Goal: Task Accomplishment & Management: Manage account settings

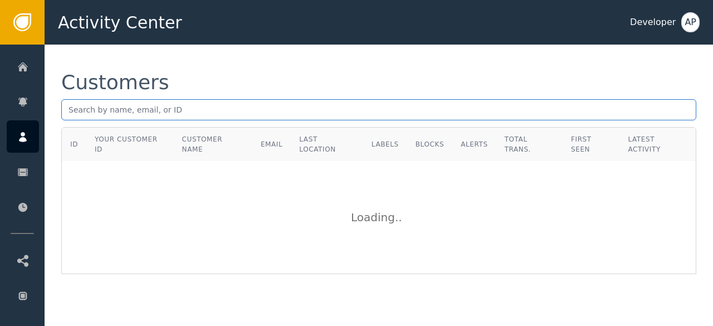
click at [118, 109] on input "text" at bounding box center [378, 109] width 635 height 21
paste input "Can't find your account with this email address. Is this the correct one?"
type input "C"
paste input "[PERSON_NAME][EMAIL_ADDRESS][PERSON_NAME][DOMAIN_NAME]"
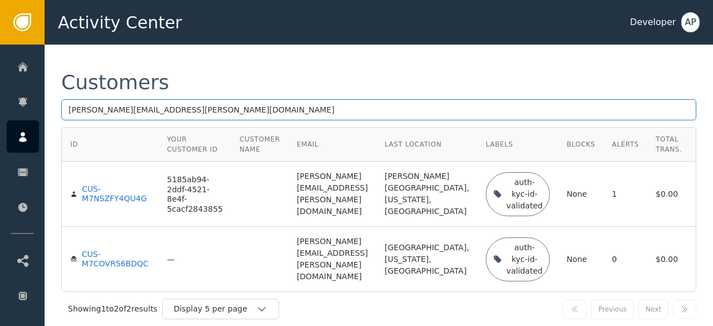
click at [179, 112] on input "[PERSON_NAME][EMAIL_ADDRESS][PERSON_NAME][DOMAIN_NAME]" at bounding box center [378, 109] width 635 height 21
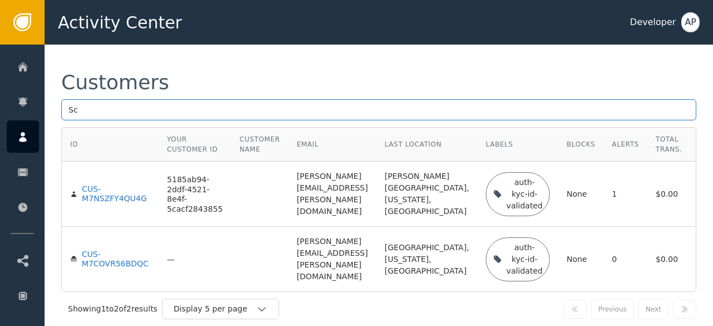
type input "S"
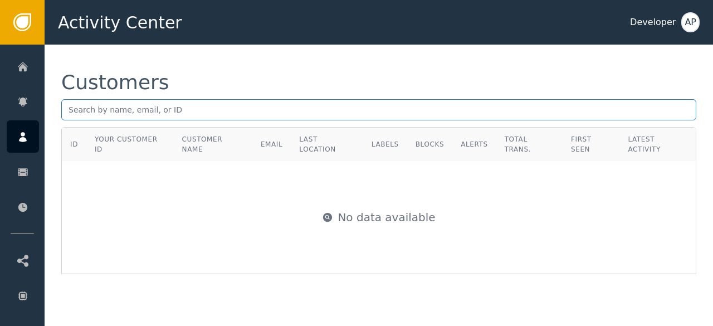
paste input "[EMAIL_ADDRESS][DOMAIN_NAME]"
type input "[EMAIL_ADDRESS][DOMAIN_NAME]"
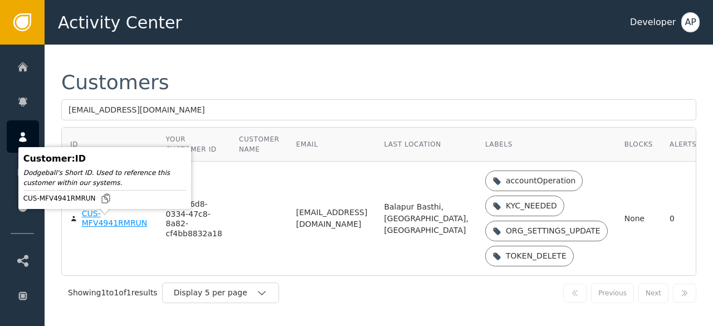
click at [101, 226] on div "CUS-MFV4941RMRUN" at bounding box center [115, 219] width 67 height 20
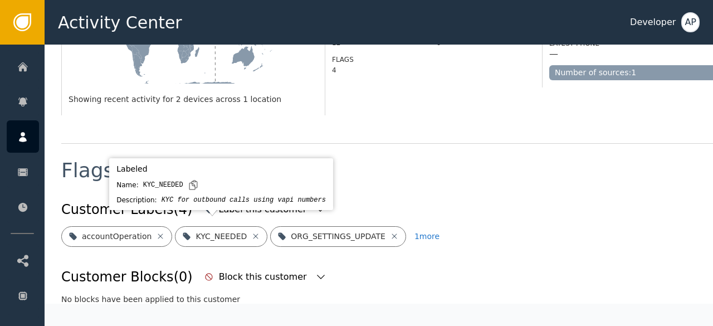
scroll to position [331, 0]
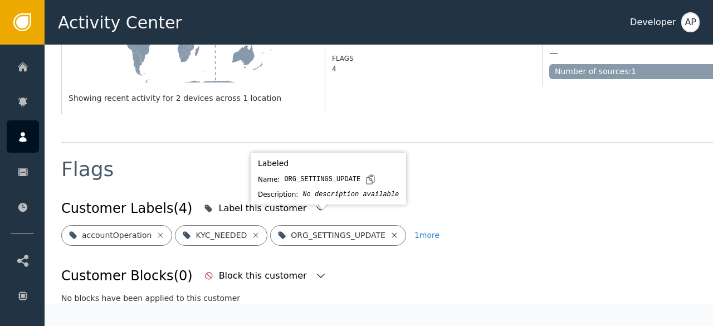
click at [390, 231] on icon at bounding box center [394, 235] width 9 height 9
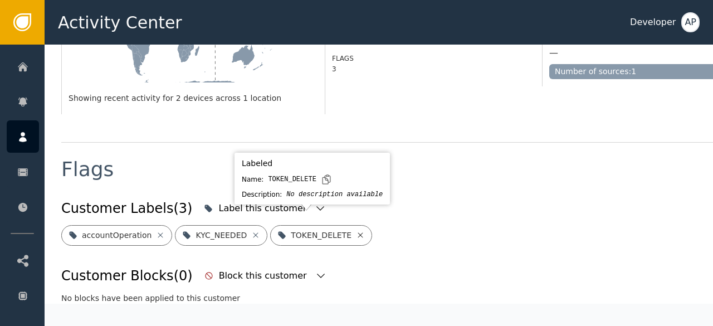
click at [356, 231] on icon at bounding box center [360, 235] width 9 height 9
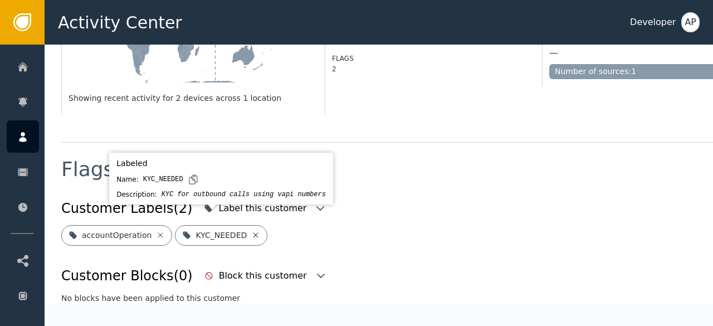
click at [251, 231] on icon at bounding box center [255, 235] width 9 height 9
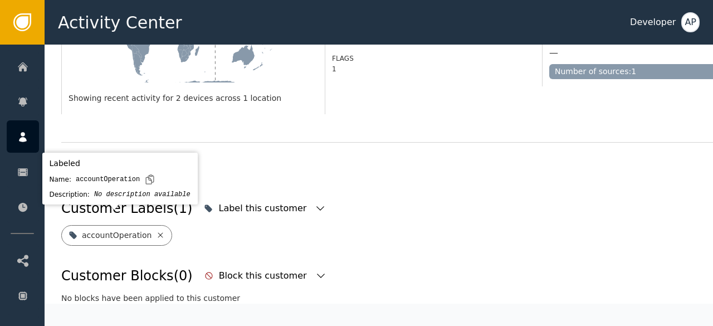
click at [158, 232] on icon at bounding box center [160, 234] width 5 height 5
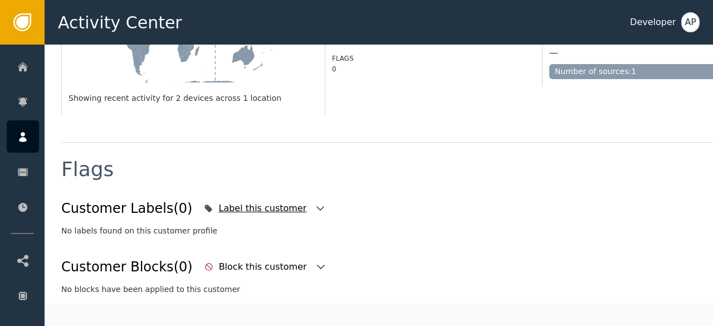
click at [315, 203] on icon "button" at bounding box center [320, 208] width 11 height 11
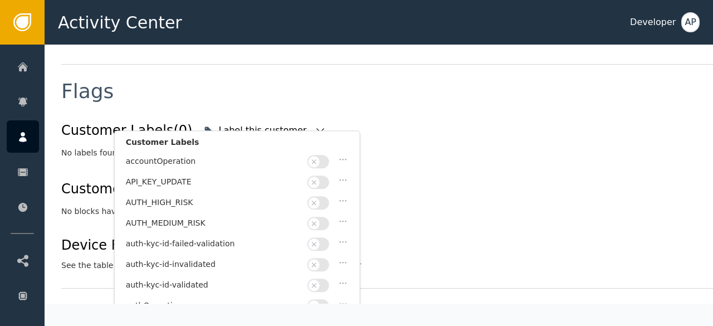
scroll to position [51, 0]
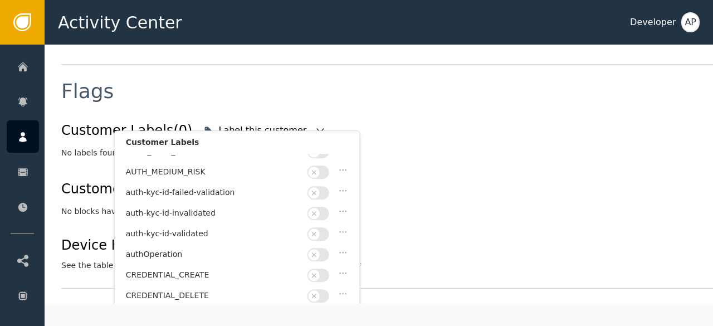
click at [326, 228] on button "button" at bounding box center [319, 233] width 22 height 13
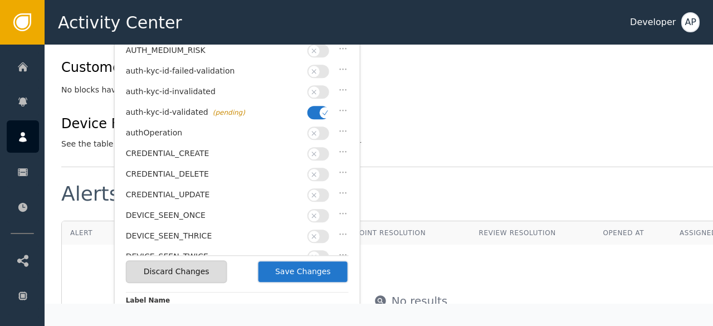
scroll to position [532, 0]
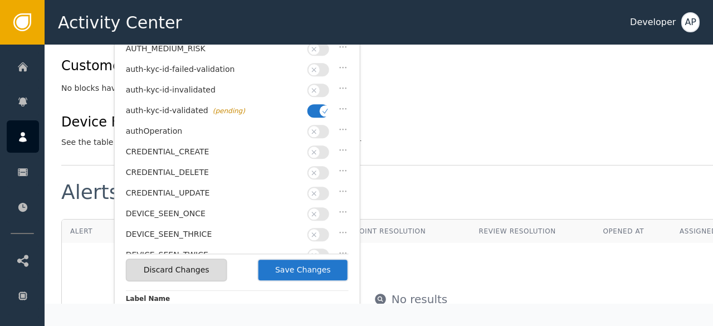
click at [287, 274] on button "Save Changes" at bounding box center [303, 270] width 91 height 23
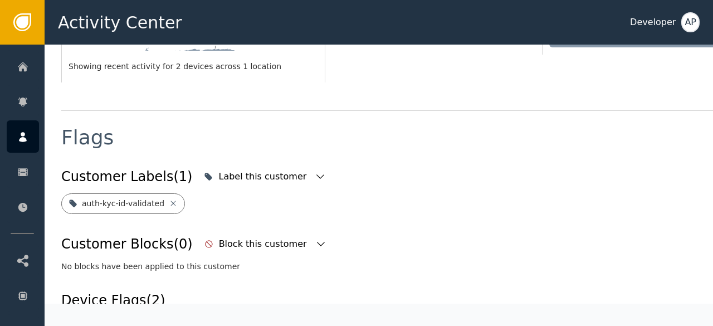
scroll to position [357, 0]
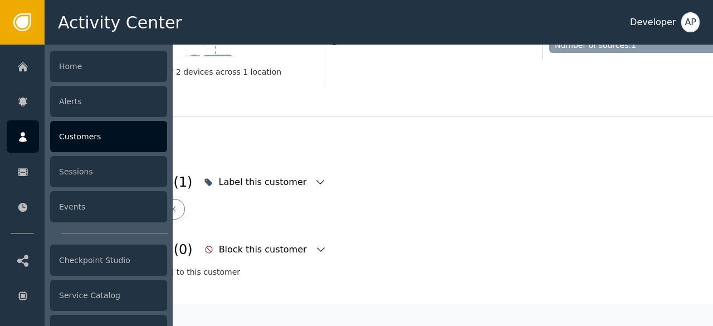
click at [68, 130] on div "Customers" at bounding box center [108, 136] width 117 height 31
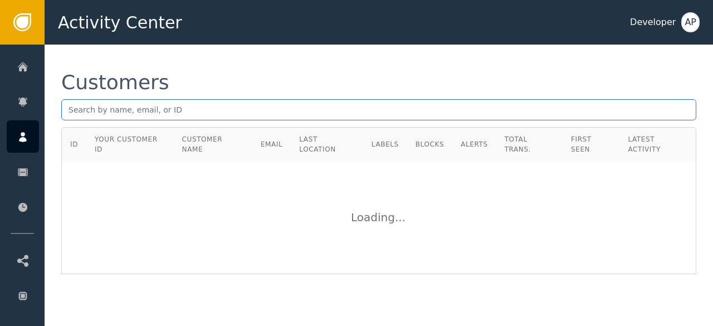
click at [70, 115] on input "text" at bounding box center [378, 109] width 635 height 21
paste input "[EMAIL_ADDRESS][DOMAIN_NAME]"
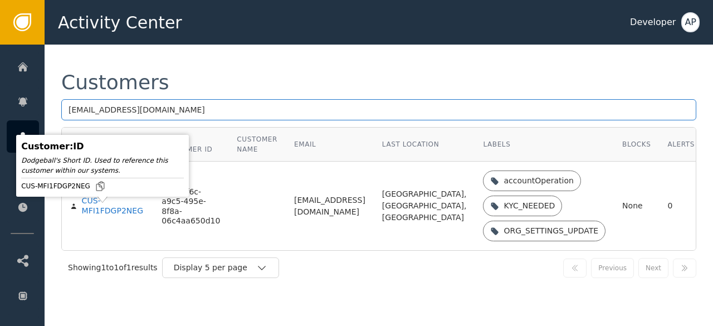
type input "[EMAIL_ADDRESS][DOMAIN_NAME]"
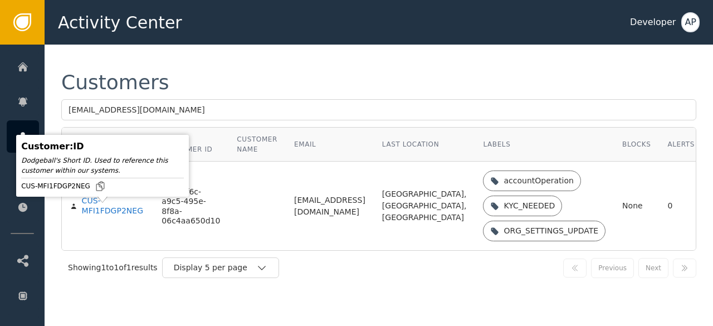
click at [100, 215] on div "CUS-MFI1FDGP2NEG" at bounding box center [114, 206] width 64 height 20
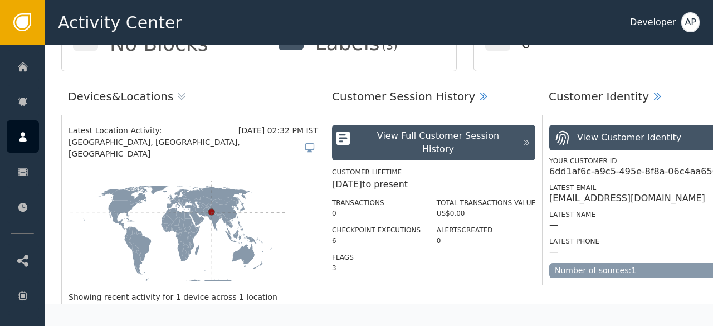
click at [223, 210] on icon at bounding box center [177, 235] width 217 height 109
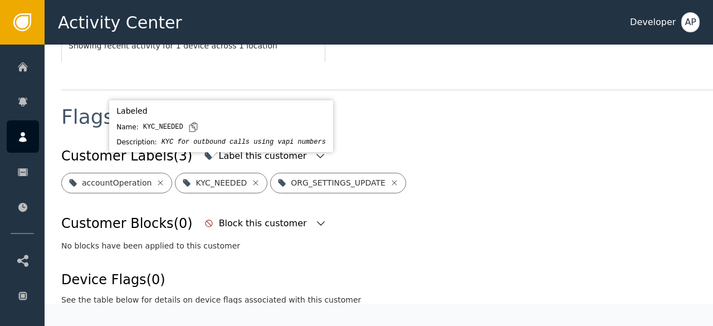
scroll to position [383, 0]
click at [251, 178] on icon at bounding box center [255, 182] width 9 height 9
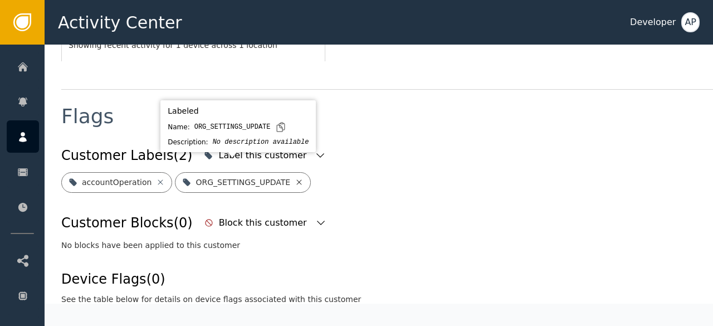
click at [295, 178] on icon at bounding box center [299, 182] width 9 height 9
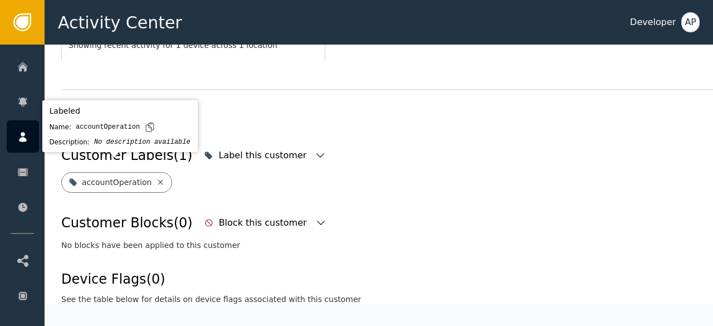
click at [156, 178] on icon at bounding box center [160, 182] width 9 height 9
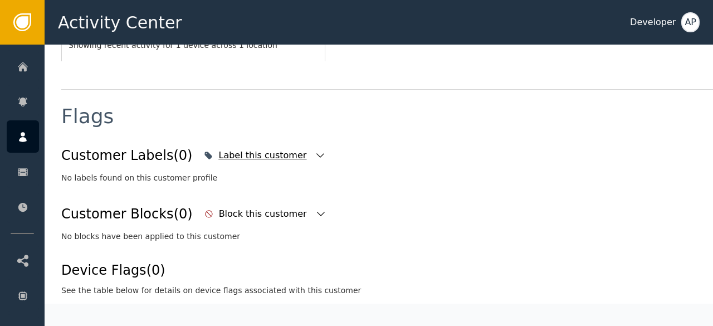
click at [315, 150] on icon "button" at bounding box center [320, 155] width 11 height 11
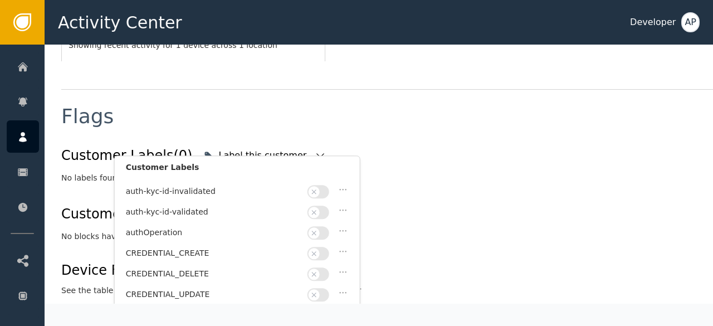
scroll to position [100, 0]
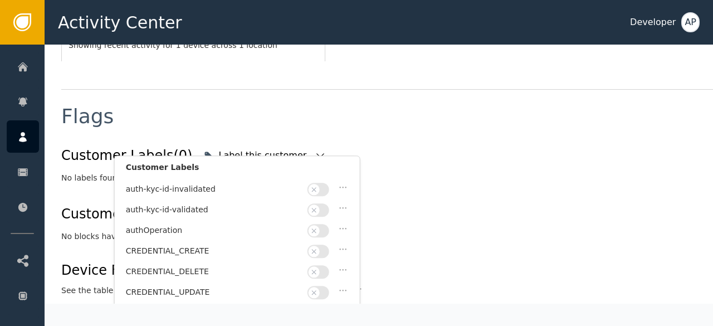
click at [324, 205] on button "button" at bounding box center [319, 209] width 22 height 13
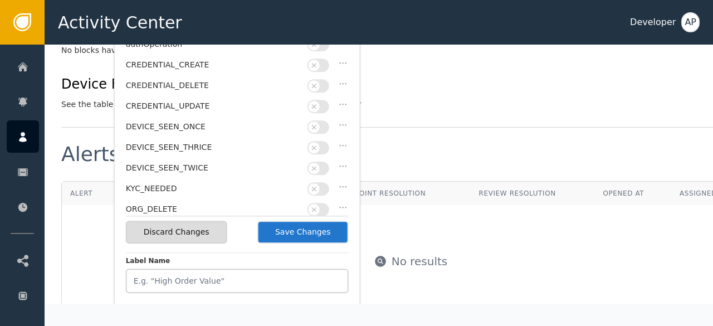
scroll to position [570, 0]
click at [304, 232] on button "Save Changes" at bounding box center [303, 231] width 91 height 23
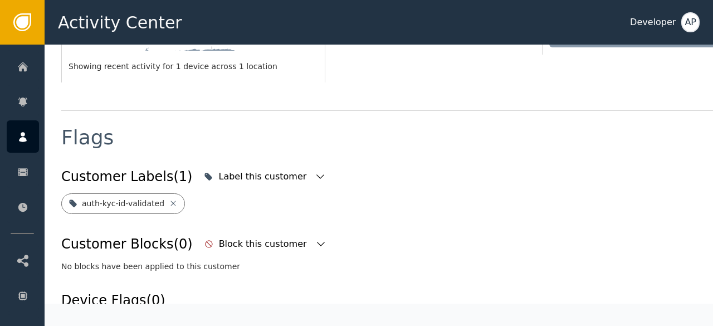
scroll to position [357, 0]
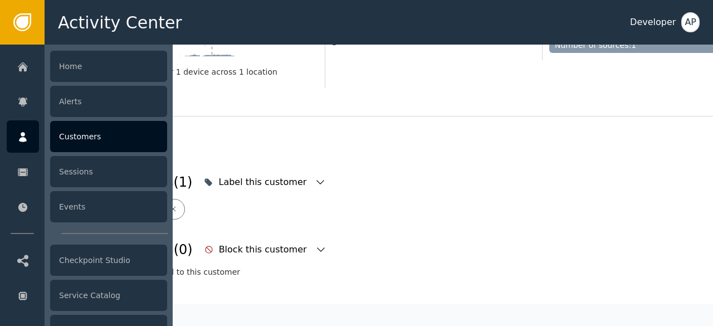
click at [73, 135] on div "Customers" at bounding box center [108, 136] width 117 height 31
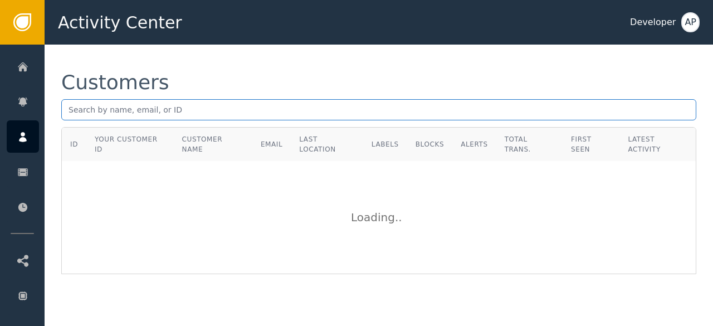
click at [70, 106] on input "text" at bounding box center [378, 109] width 635 height 21
paste input "[EMAIL_ADDRESS][DOMAIN_NAME]"
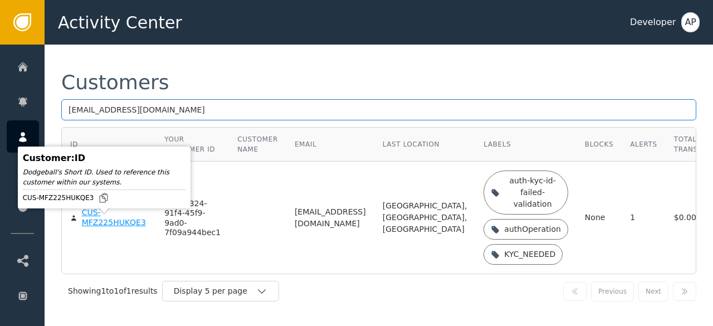
type input "[EMAIL_ADDRESS][DOMAIN_NAME]"
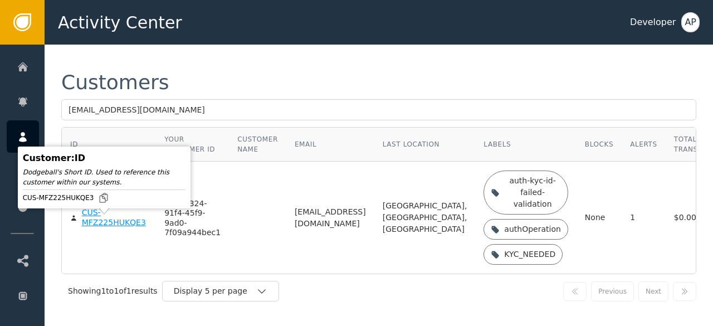
click at [100, 227] on div "CUS-MFZ225HUKQE3" at bounding box center [115, 218] width 66 height 20
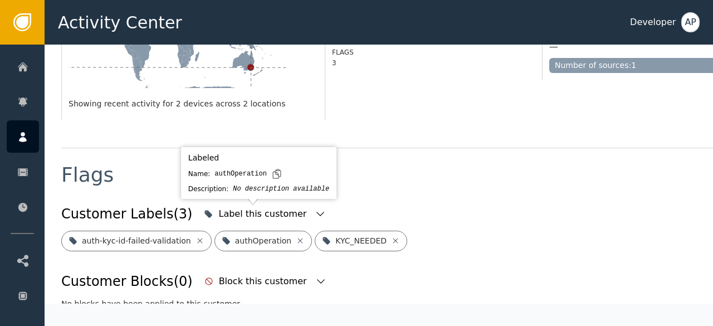
scroll to position [337, 0]
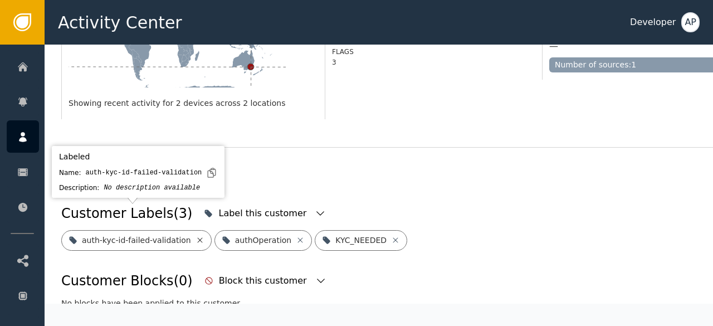
click at [196, 236] on icon at bounding box center [200, 240] width 9 height 9
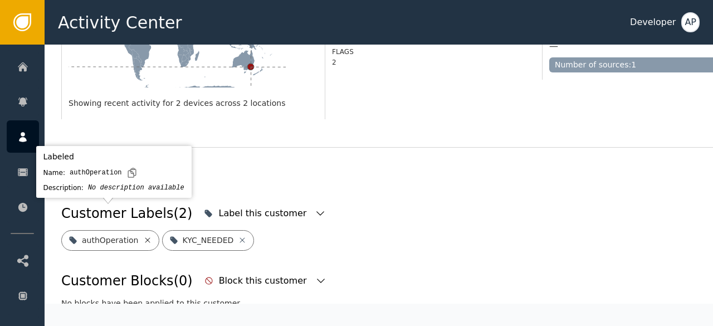
click at [143, 236] on icon at bounding box center [147, 240] width 9 height 9
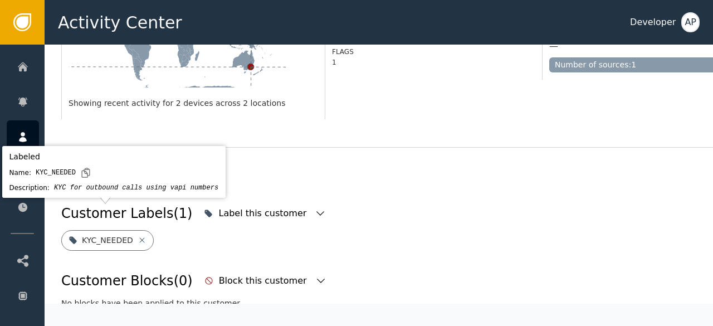
click at [138, 236] on icon at bounding box center [142, 240] width 9 height 9
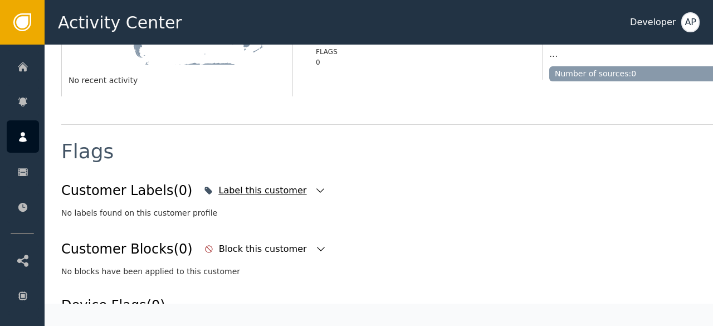
click at [317, 191] on icon "button" at bounding box center [321, 190] width 8 height 4
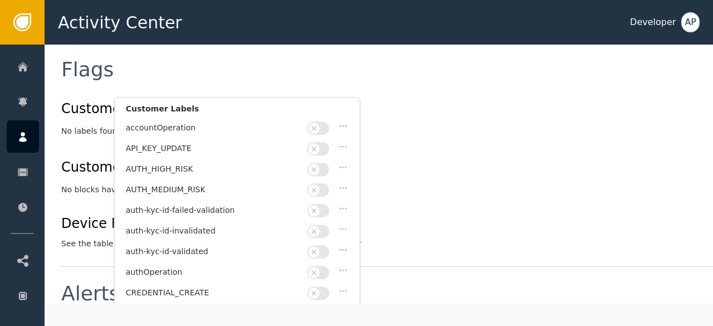
scroll to position [480, 0]
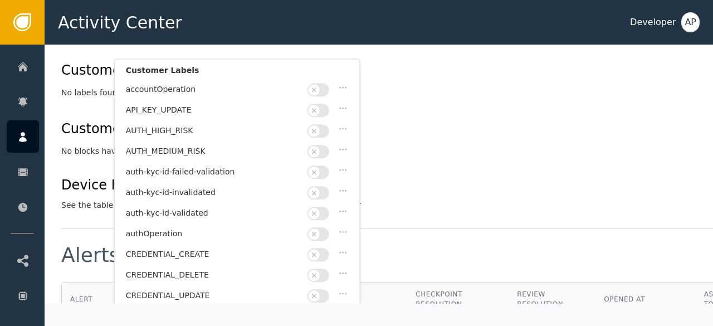
click at [326, 207] on button "button" at bounding box center [319, 213] width 22 height 13
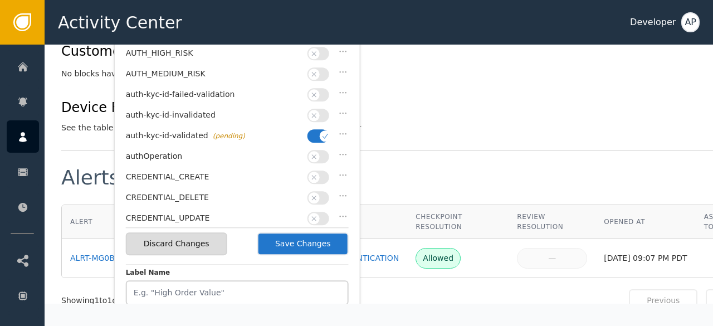
scroll to position [560, 0]
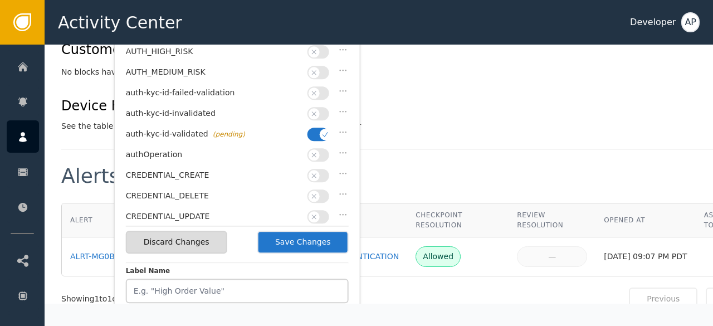
click at [301, 241] on button "Save Changes" at bounding box center [303, 242] width 91 height 23
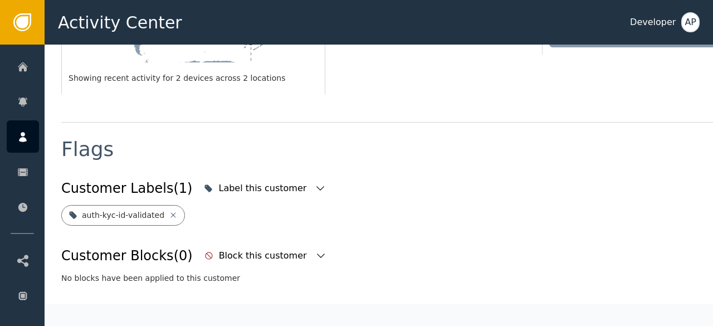
scroll to position [357, 0]
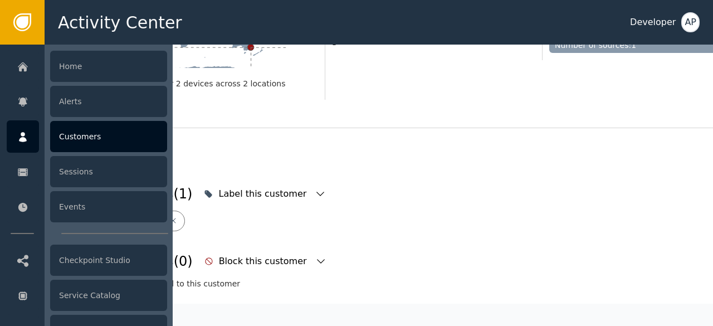
click at [76, 137] on div "Customers" at bounding box center [108, 136] width 117 height 31
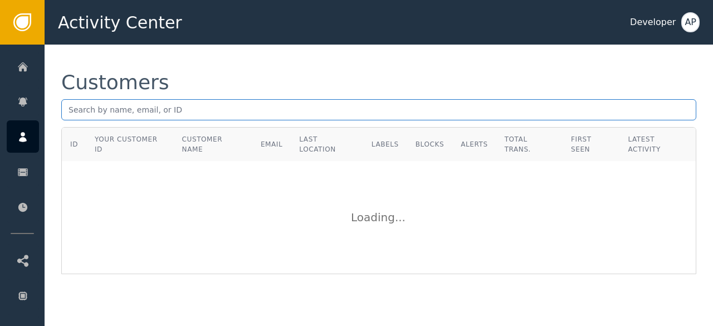
click at [178, 114] on input "text" at bounding box center [378, 109] width 635 height 21
paste input "[EMAIL_ADDRESS][DOMAIN_NAME]"
type input "[EMAIL_ADDRESS][DOMAIN_NAME]"
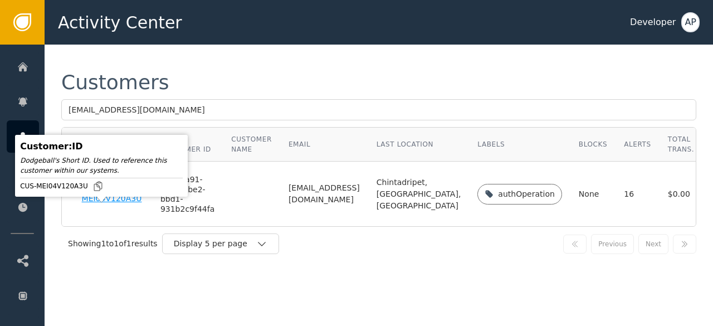
click at [98, 204] on div "CUS-MEI04V120A3U" at bounding box center [113, 195] width 62 height 20
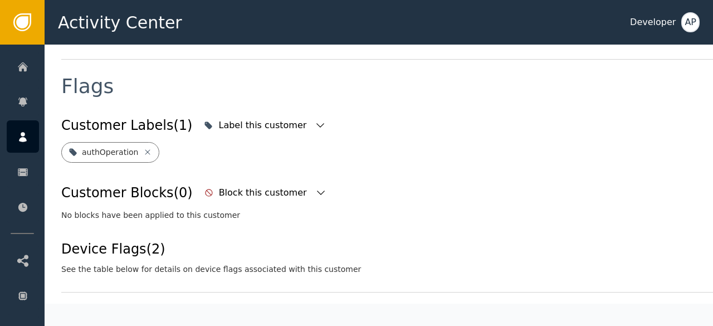
scroll to position [414, 0]
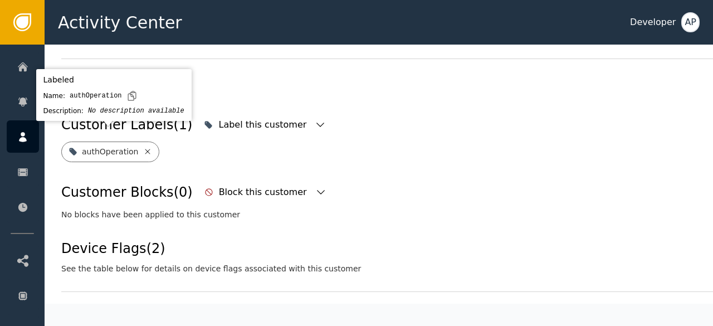
click at [143, 147] on icon at bounding box center [147, 151] width 9 height 9
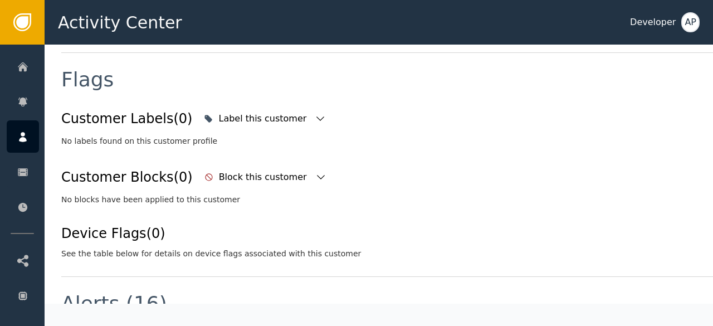
scroll to position [420, 0]
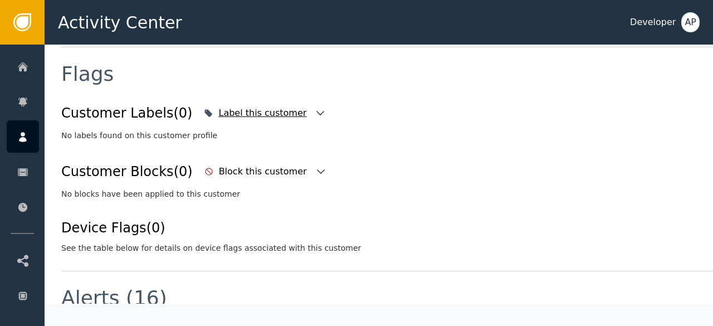
click at [315, 113] on icon "button" at bounding box center [320, 113] width 11 height 11
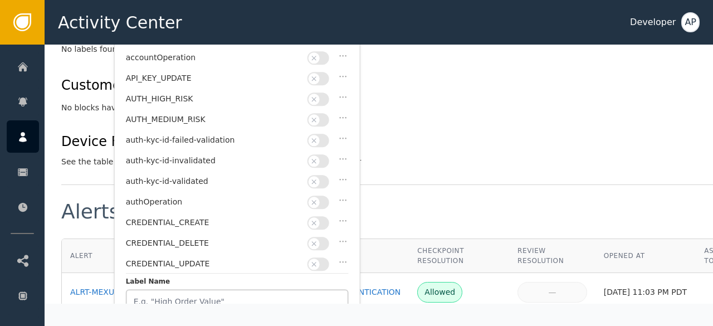
scroll to position [507, 0]
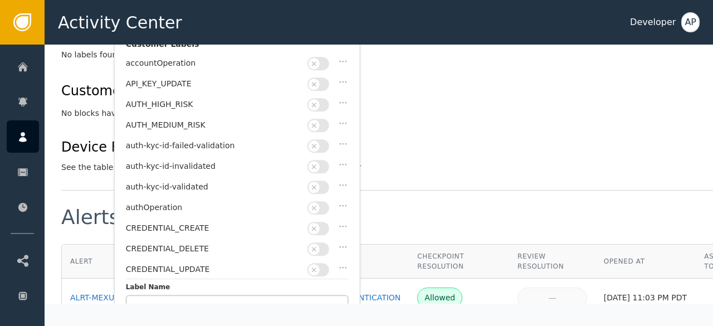
click at [324, 182] on button "button" at bounding box center [319, 187] width 22 height 13
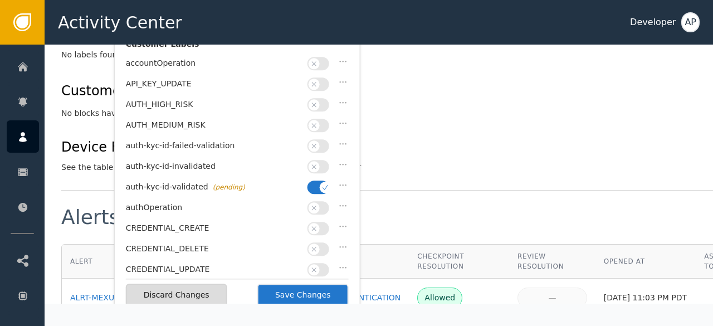
scroll to position [564, 0]
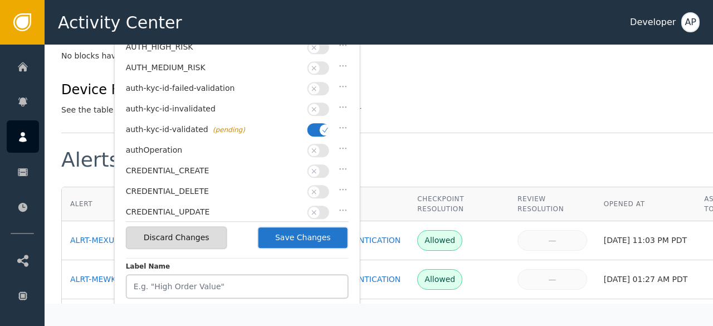
click at [297, 236] on button "Save Changes" at bounding box center [303, 237] width 91 height 23
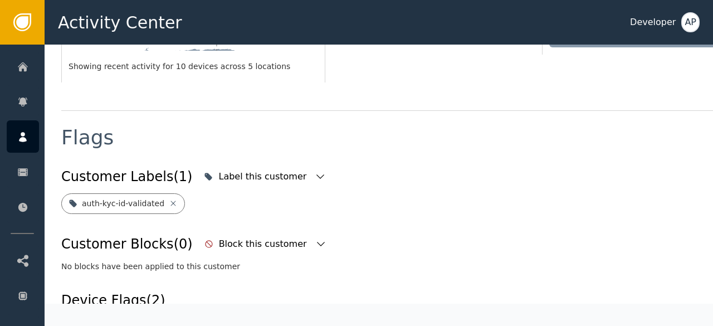
scroll to position [357, 0]
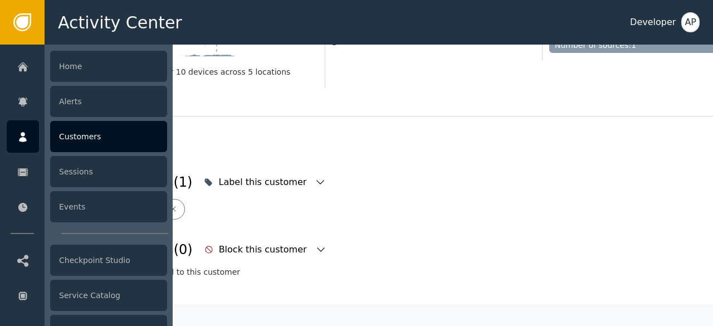
click at [74, 137] on div "Customers" at bounding box center [108, 136] width 117 height 31
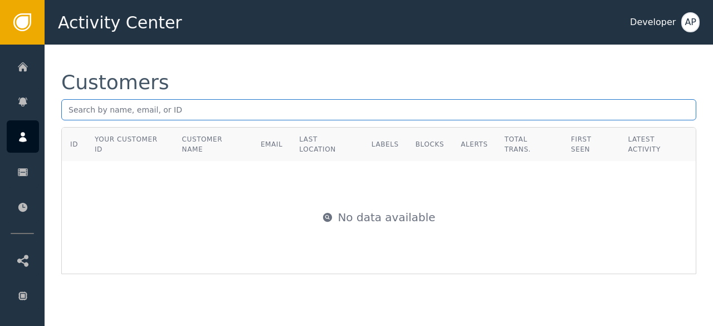
click at [70, 113] on input "text" at bounding box center [378, 109] width 635 height 21
paste input "kushmittal@aieradigital"
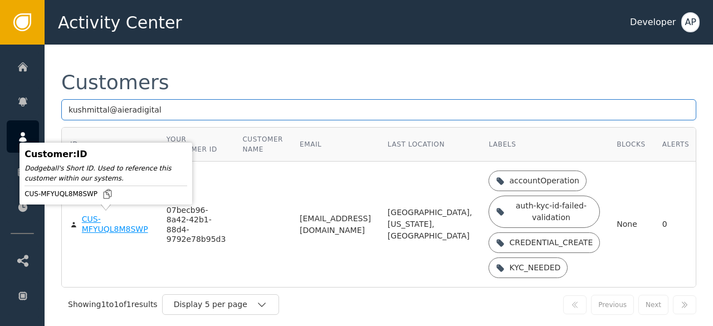
type input "kushmittal@aieradigital"
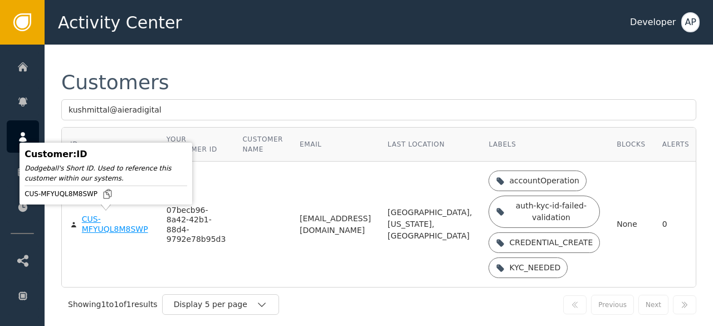
click at [95, 231] on div "CUS-MFYUQL8M8SWP" at bounding box center [116, 225] width 68 height 20
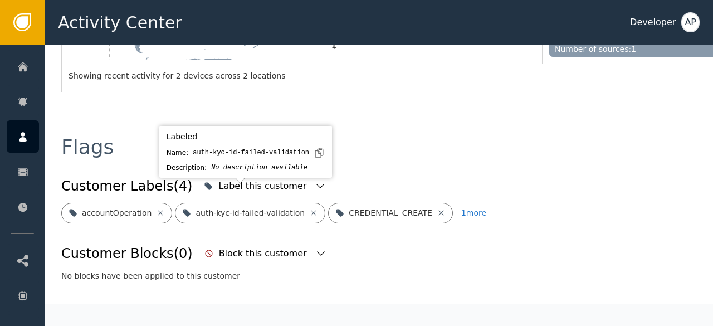
scroll to position [360, 0]
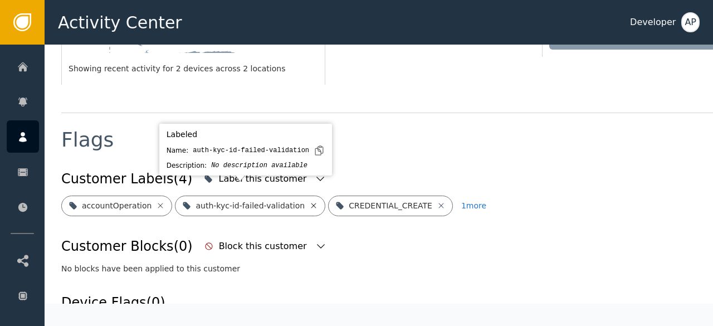
click at [309, 201] on icon at bounding box center [313, 205] width 9 height 9
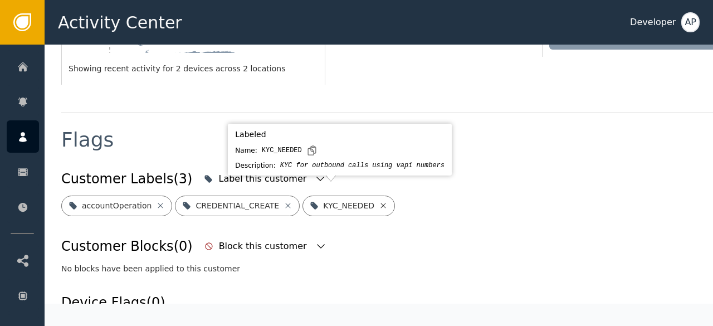
click at [379, 201] on icon at bounding box center [383, 205] width 9 height 9
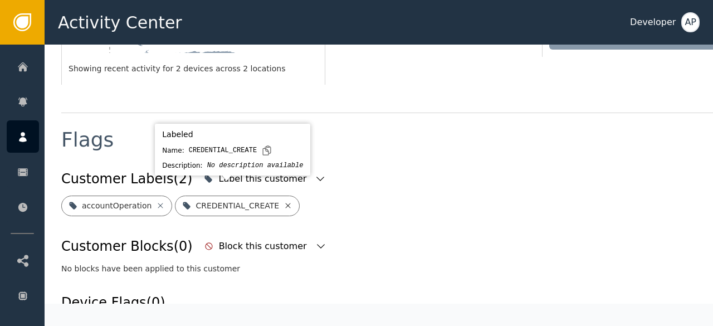
click at [284, 201] on icon at bounding box center [288, 205] width 9 height 9
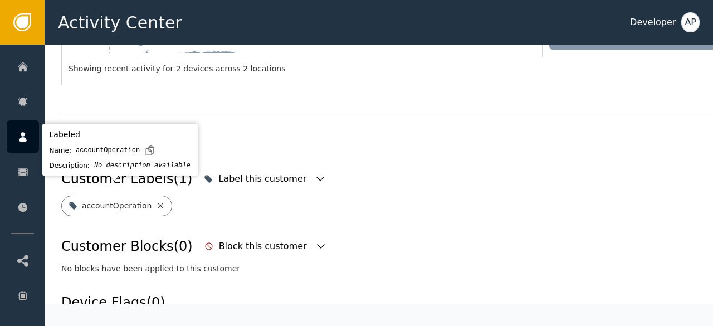
click at [156, 201] on icon at bounding box center [160, 205] width 9 height 9
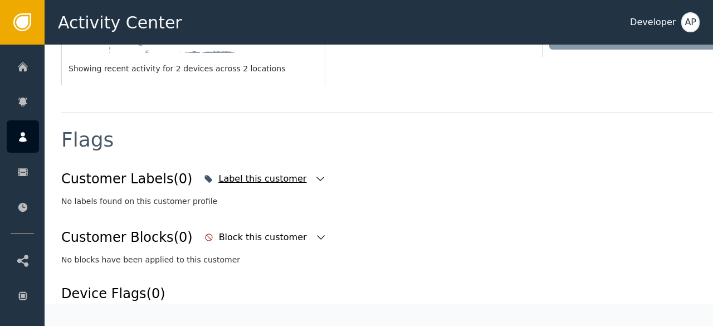
click at [315, 173] on icon "button" at bounding box center [320, 178] width 11 height 11
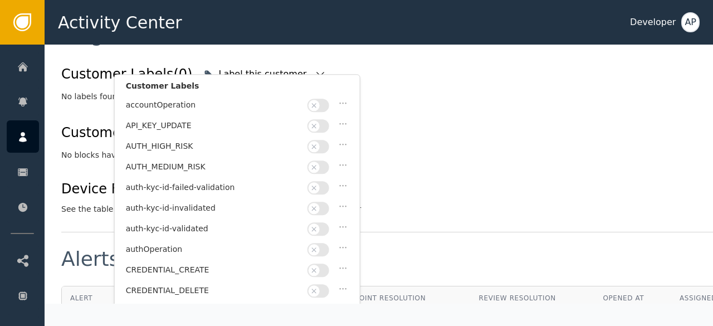
scroll to position [465, 0]
click at [326, 224] on button "button" at bounding box center [319, 228] width 22 height 13
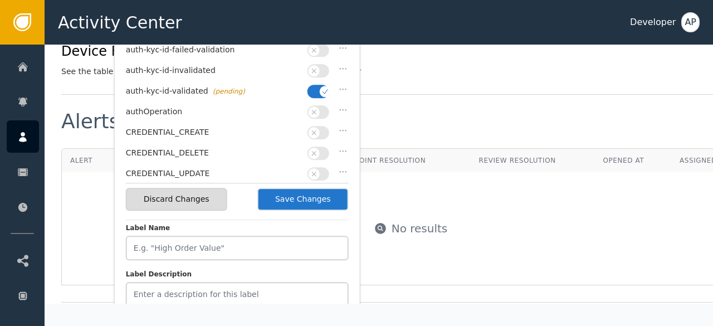
scroll to position [603, 0]
click at [310, 197] on button "Save Changes" at bounding box center [303, 199] width 91 height 23
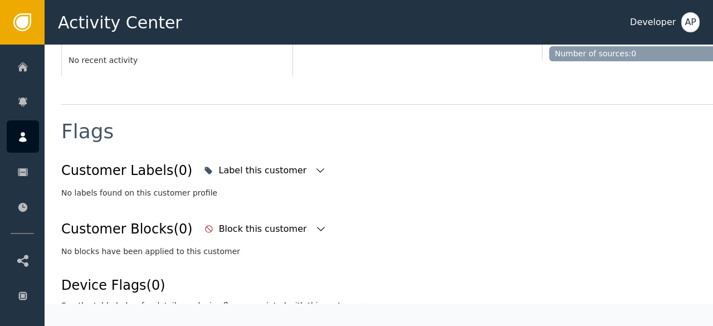
scroll to position [357, 0]
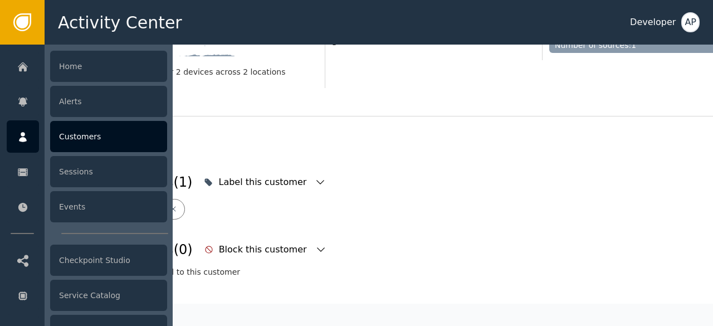
click at [81, 137] on div "Customers" at bounding box center [108, 136] width 117 height 31
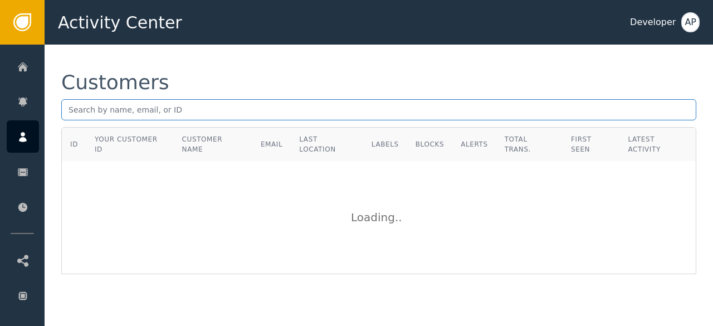
click at [72, 108] on input "text" at bounding box center [378, 109] width 635 height 21
paste input "[EMAIL_ADDRESS][PERSON_NAME][DOMAIN_NAME]"
type input "v"
paste input "[EMAIL_ADDRESS][DOMAIN_NAME]"
type input "a"
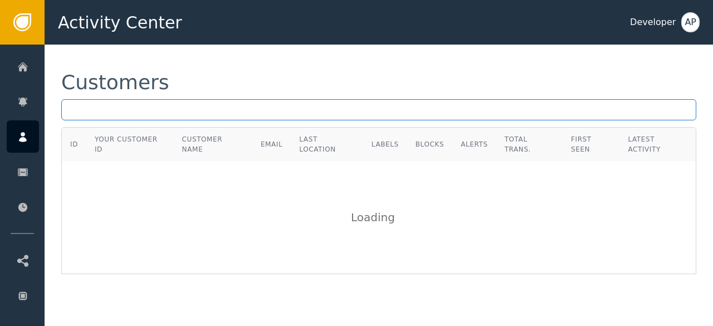
paste input "[EMAIL_ADDRESS][DOMAIN_NAME]"
type input "c"
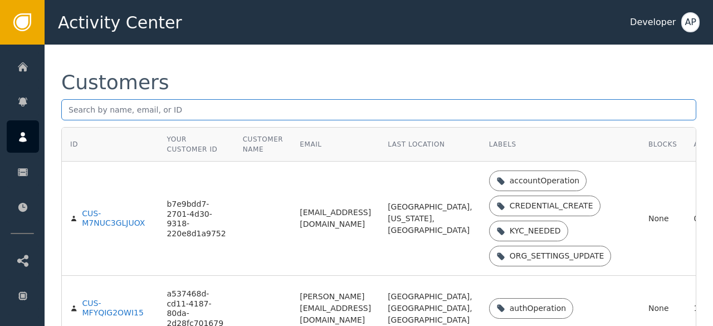
paste input "[PERSON_NAME][EMAIL_ADDRESS][DOMAIN_NAME]"
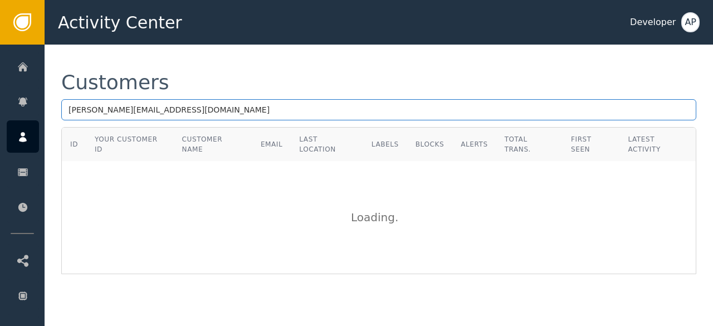
type input "[PERSON_NAME][EMAIL_ADDRESS][DOMAIN_NAME]"
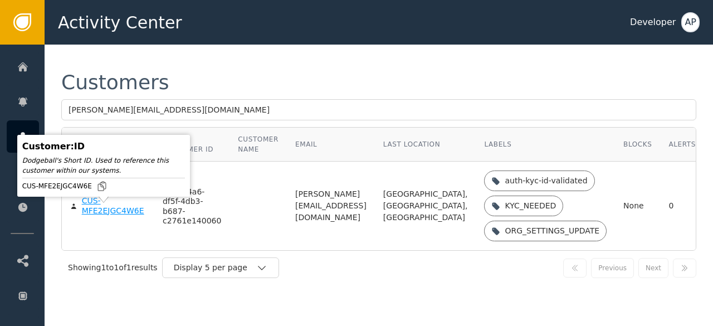
click at [93, 209] on div "CUS-MFE2EJGC4W6E" at bounding box center [114, 206] width 64 height 20
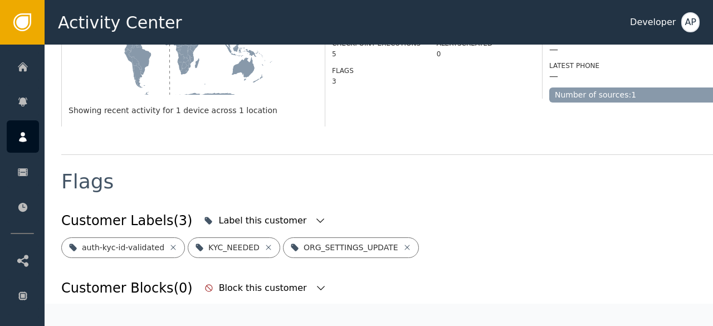
scroll to position [319, 0]
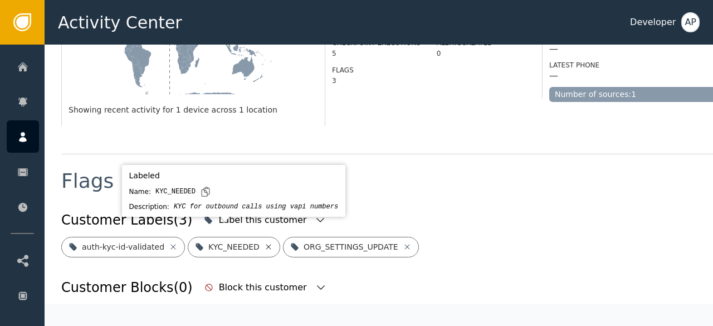
click at [264, 242] on icon at bounding box center [268, 246] width 9 height 9
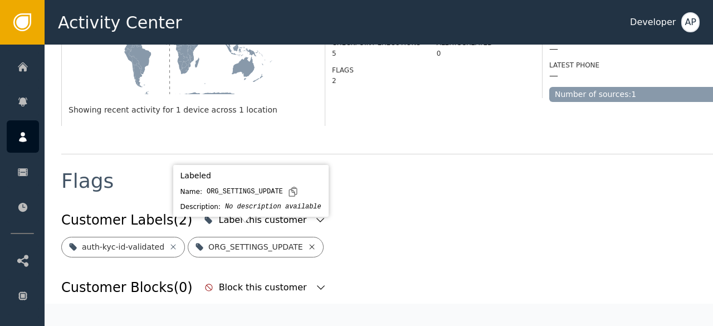
click at [308, 242] on icon at bounding box center [312, 246] width 9 height 9
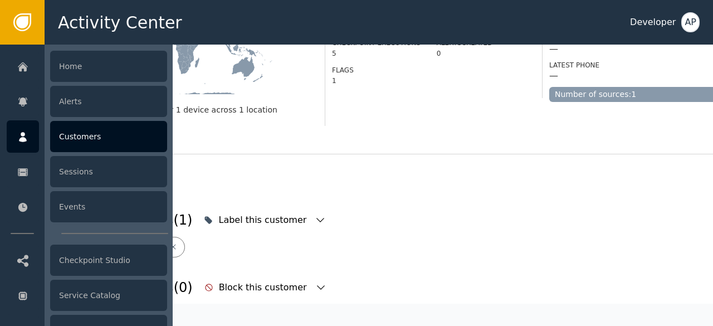
click at [77, 130] on div "Customers" at bounding box center [108, 136] width 117 height 31
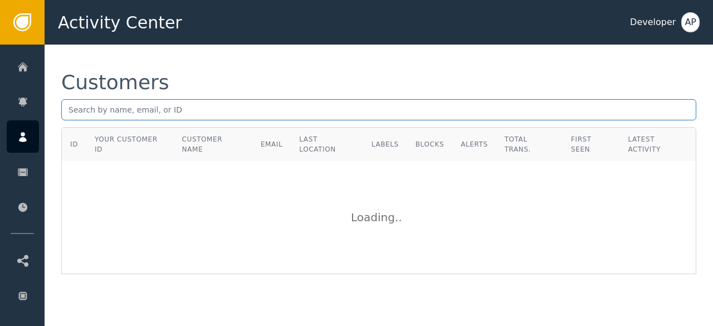
click at [70, 104] on input "text" at bounding box center [378, 109] width 635 height 21
paste input "[EMAIL_ADDRESS][DOMAIN_NAME]"
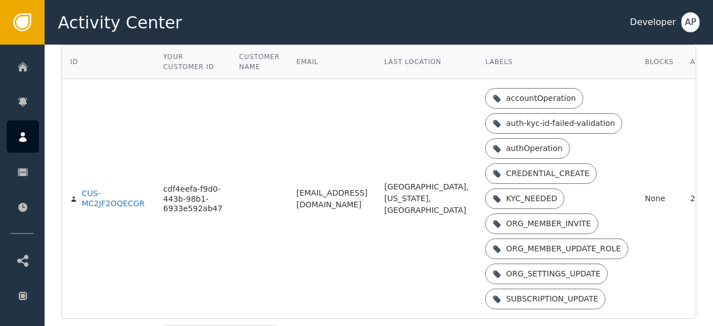
scroll to position [84, 0]
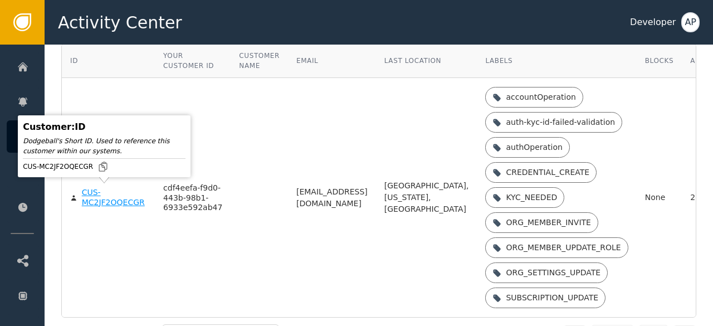
type input "[EMAIL_ADDRESS][DOMAIN_NAME]"
click at [112, 202] on div "CUS-MC2JF2OQECGR" at bounding box center [114, 198] width 65 height 20
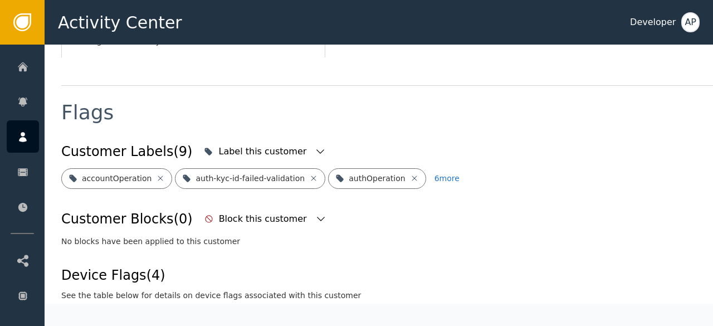
scroll to position [394, 0]
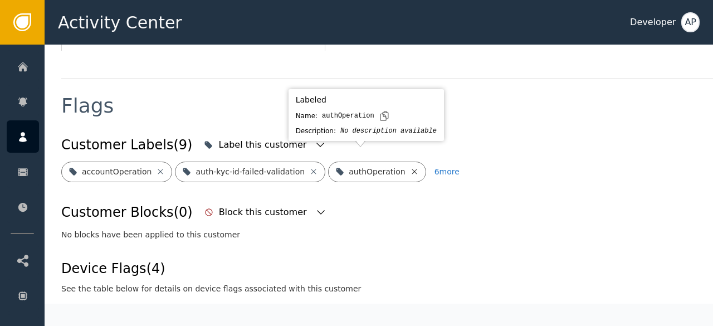
click at [410, 167] on icon at bounding box center [414, 171] width 9 height 9
click at [437, 167] on icon at bounding box center [441, 171] width 9 height 9
click at [407, 169] on icon at bounding box center [409, 171] width 5 height 5
click at [439, 167] on icon at bounding box center [443, 171] width 9 height 9
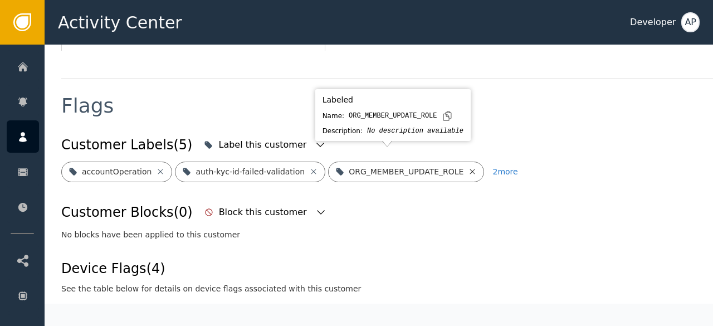
click at [468, 167] on icon at bounding box center [472, 171] width 9 height 9
click at [448, 167] on icon at bounding box center [452, 171] width 9 height 9
click at [446, 167] on icon at bounding box center [450, 171] width 9 height 9
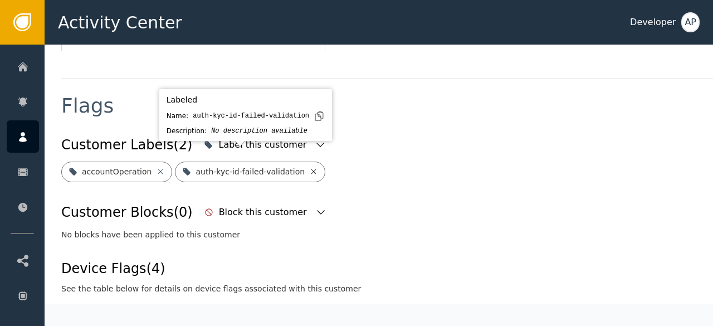
click at [309, 167] on icon at bounding box center [313, 171] width 9 height 9
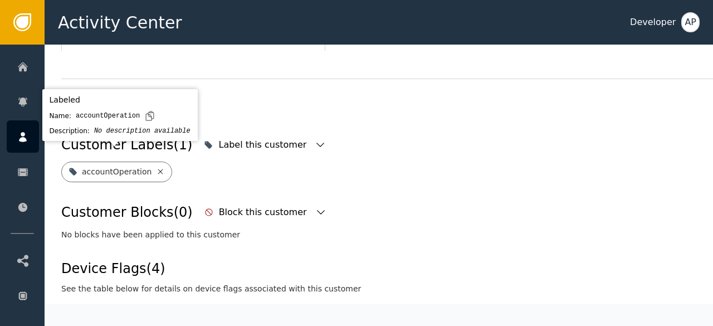
click at [158, 169] on icon at bounding box center [160, 171] width 5 height 5
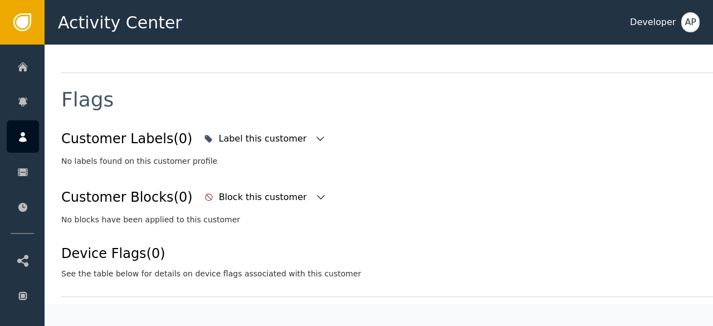
scroll to position [400, 0]
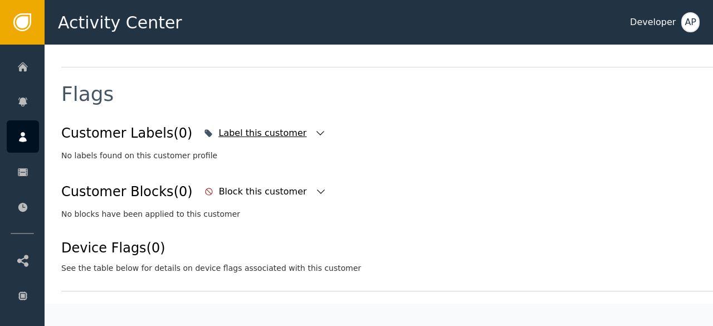
click at [315, 132] on icon "button" at bounding box center [320, 133] width 11 height 11
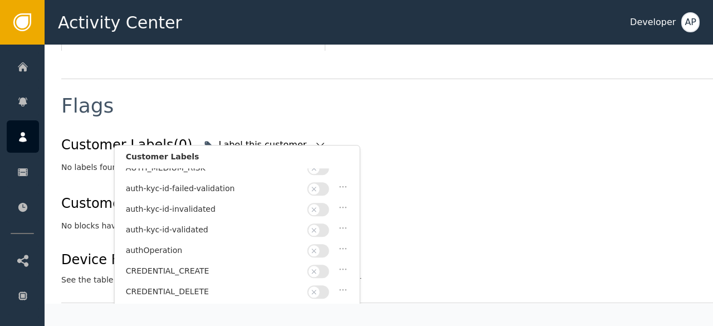
scroll to position [69, 0]
click at [327, 224] on button "button" at bounding box center [319, 230] width 22 height 13
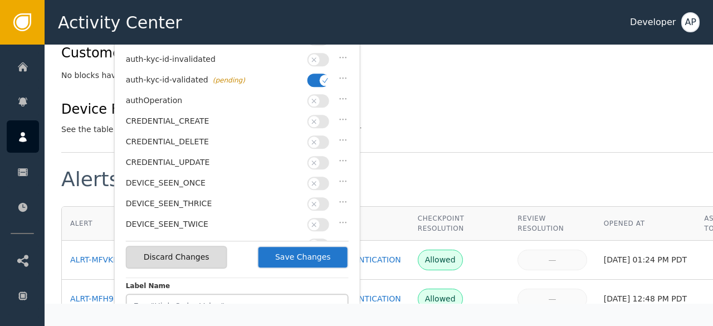
scroll to position [545, 0]
click at [308, 261] on button "Save Changes" at bounding box center [303, 256] width 91 height 23
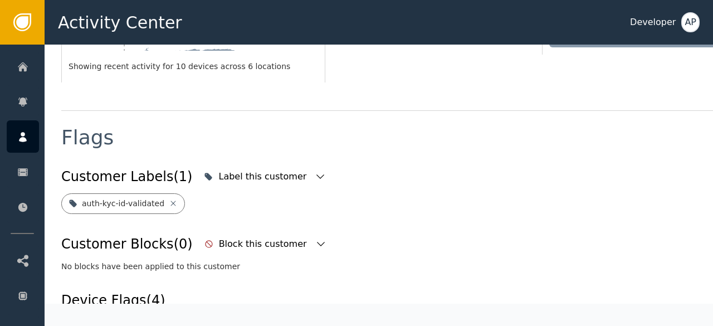
scroll to position [357, 0]
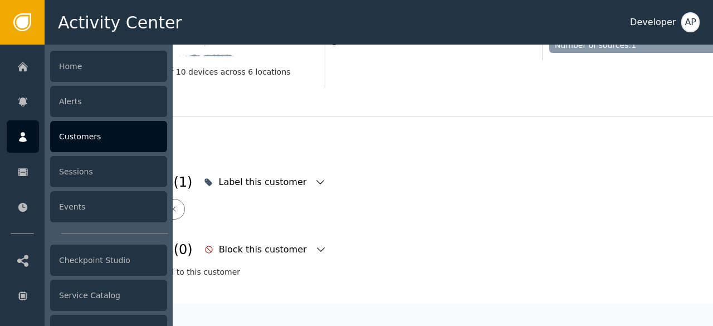
click at [79, 137] on div "Customers" at bounding box center [108, 136] width 117 height 31
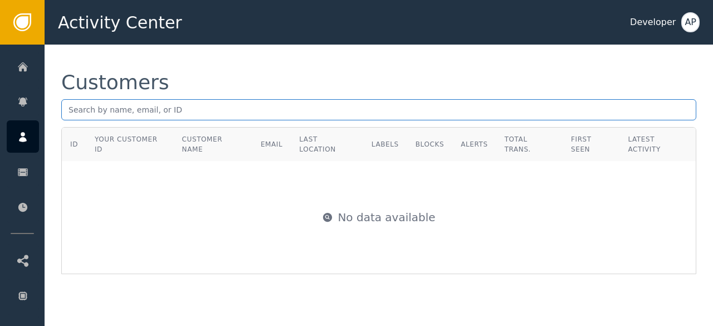
click at [79, 115] on input "text" at bounding box center [378, 109] width 635 height 21
paste input "[PERSON_NAME][EMAIL_ADDRESS][DOMAIN_NAME]"
click at [166, 111] on input "[PERSON_NAME][EMAIL_ADDRESS][DOMAIN_NAME]" at bounding box center [378, 109] width 635 height 21
type input "d"
paste input "[PERSON_NAME][EMAIL_ADDRESS][DOMAIN_NAME]"
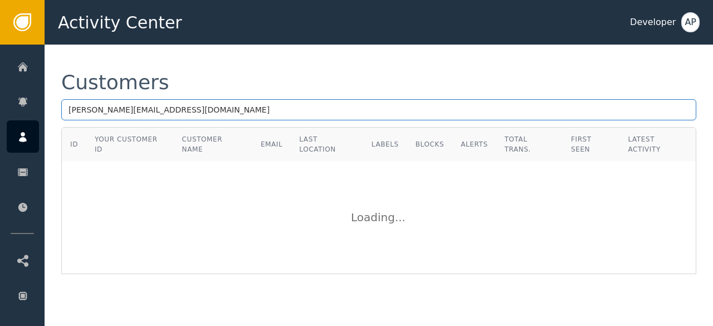
click at [198, 108] on input "[PERSON_NAME][EMAIL_ADDRESS][DOMAIN_NAME]" at bounding box center [378, 109] width 635 height 21
type input "d"
paste input "[EMAIL_ADDRESS][DOMAIN_NAME]"
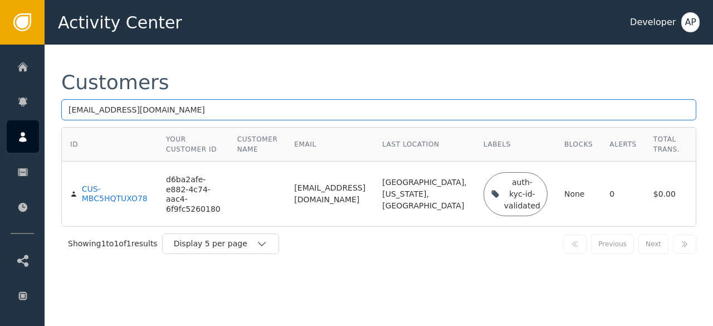
click at [216, 106] on input "[EMAIL_ADDRESS][DOMAIN_NAME]" at bounding box center [378, 109] width 635 height 21
type input "c"
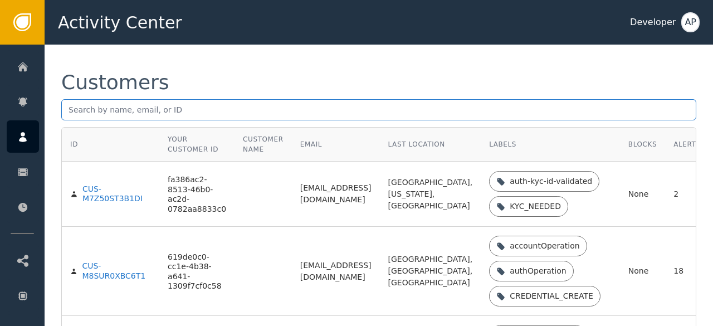
paste input "[PERSON_NAME][EMAIL_ADDRESS][DOMAIN_NAME]"
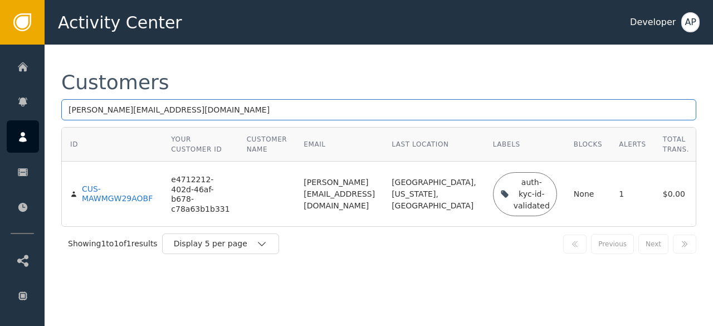
click at [249, 110] on input "[PERSON_NAME][EMAIL_ADDRESS][DOMAIN_NAME]" at bounding box center [378, 109] width 635 height 21
type input "a"
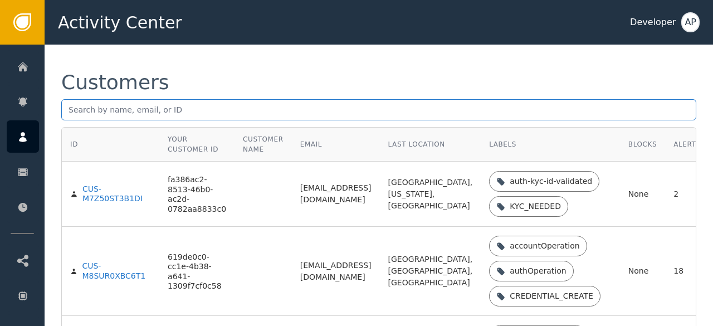
paste input "[PERSON_NAME][EMAIL_ADDRESS][DOMAIN_NAME]"
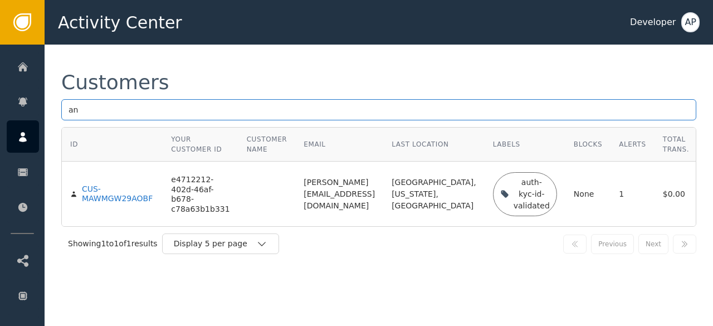
type input "a"
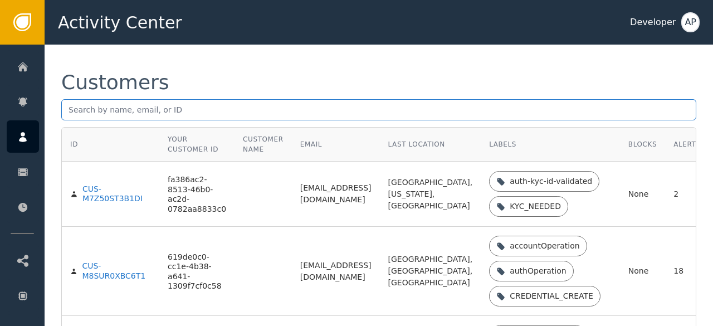
paste input "[PERSON_NAME][EMAIL_ADDRESS][DOMAIN_NAME]"
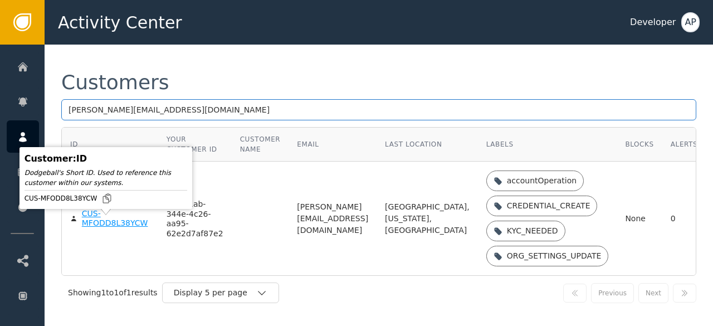
type input "[PERSON_NAME][EMAIL_ADDRESS][DOMAIN_NAME]"
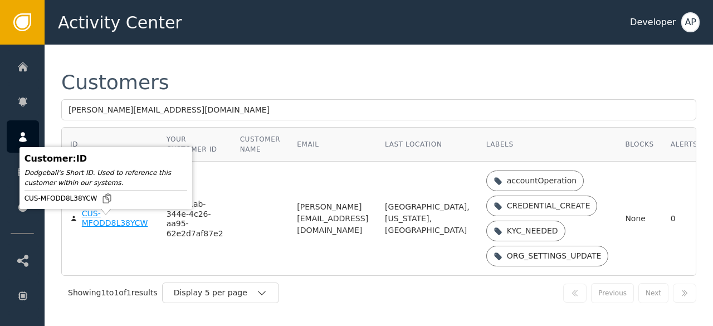
click at [97, 226] on div "CUS-MFODD8L38YCW" at bounding box center [116, 219] width 68 height 20
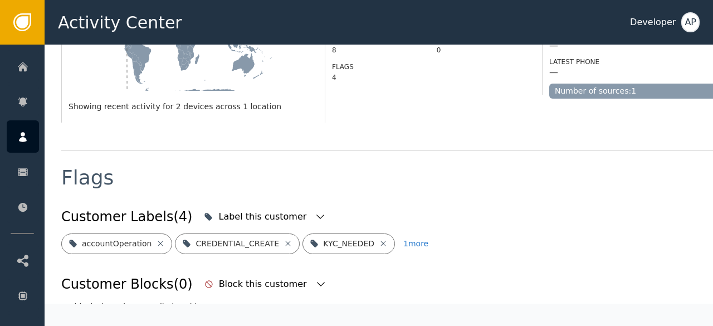
scroll to position [323, 0]
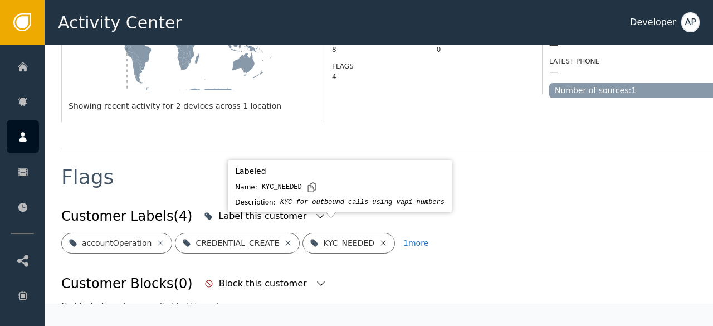
click at [379, 239] on icon at bounding box center [383, 243] width 9 height 9
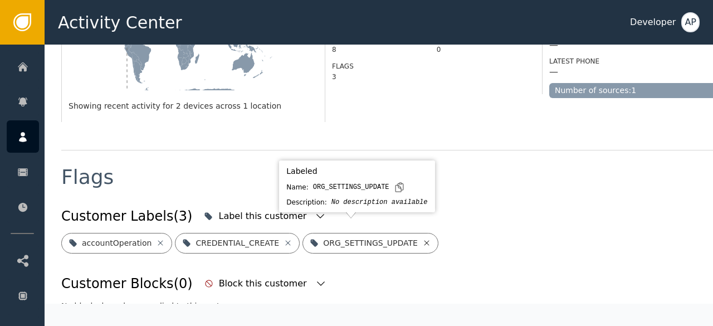
click at [424, 240] on icon at bounding box center [426, 242] width 5 height 5
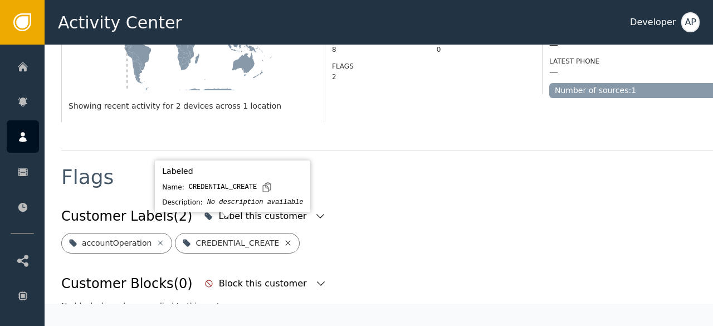
click at [284, 239] on icon at bounding box center [288, 243] width 9 height 9
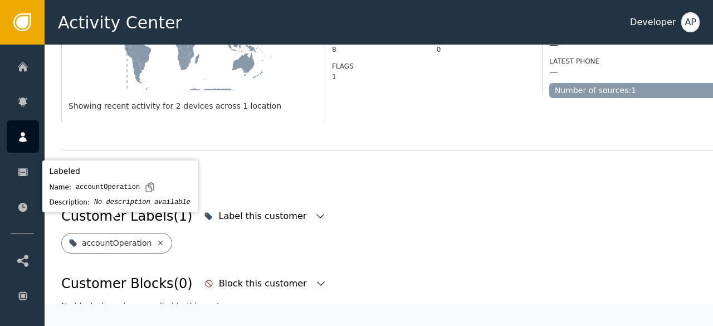
click at [156, 239] on icon at bounding box center [160, 243] width 9 height 9
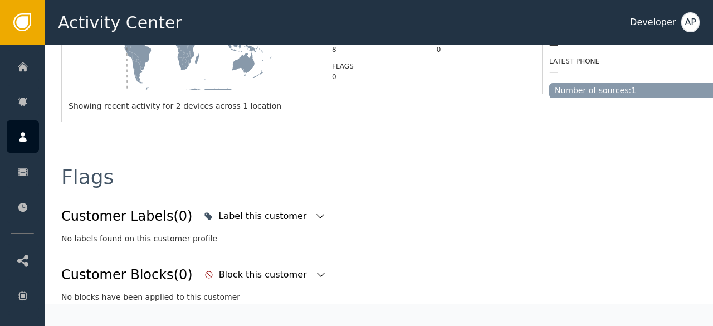
click at [317, 214] on icon "button" at bounding box center [321, 216] width 8 height 4
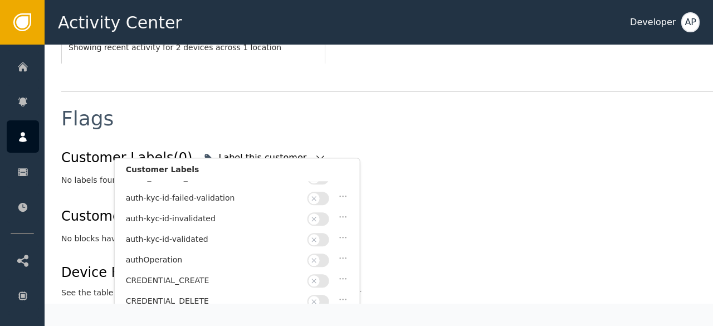
scroll to position [82, 0]
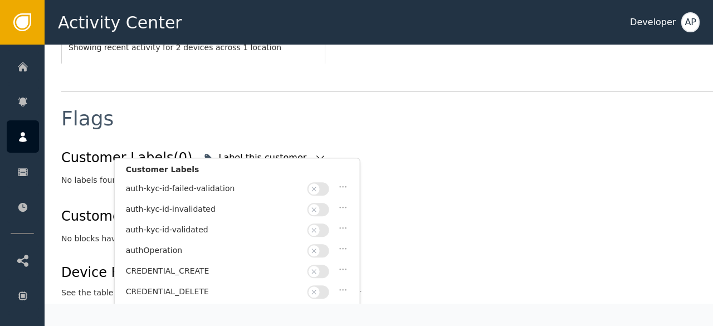
click at [324, 224] on button "button" at bounding box center [319, 230] width 22 height 13
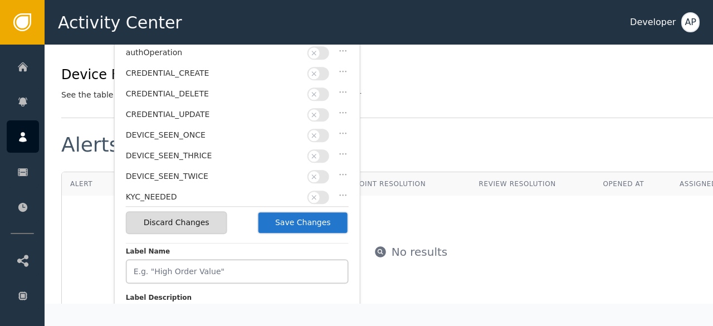
scroll to position [580, 0]
click at [311, 213] on button "Save Changes" at bounding box center [303, 222] width 91 height 23
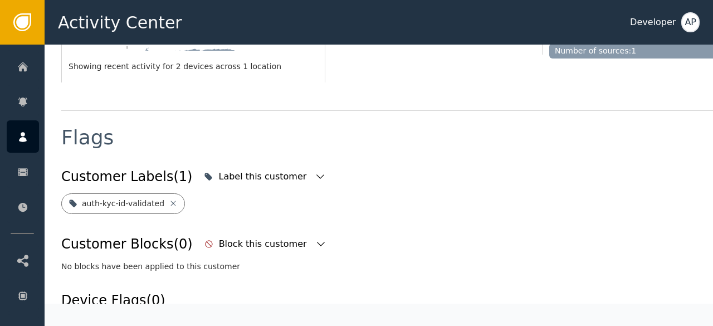
scroll to position [357, 0]
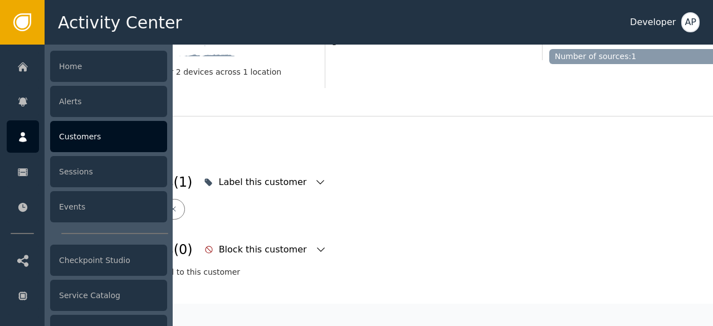
click at [64, 137] on div "Customers" at bounding box center [108, 136] width 117 height 31
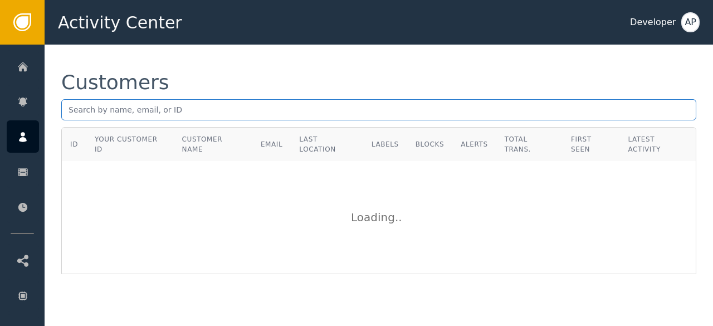
click at [78, 105] on input "text" at bounding box center [378, 109] width 635 height 21
paste input "[EMAIL_ADDRESS][DOMAIN_NAME]"
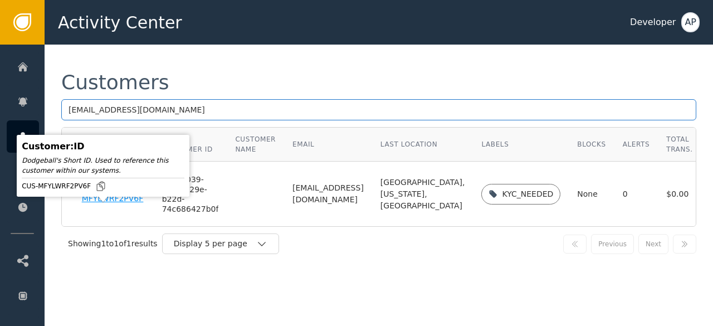
type input "[EMAIL_ADDRESS][DOMAIN_NAME]"
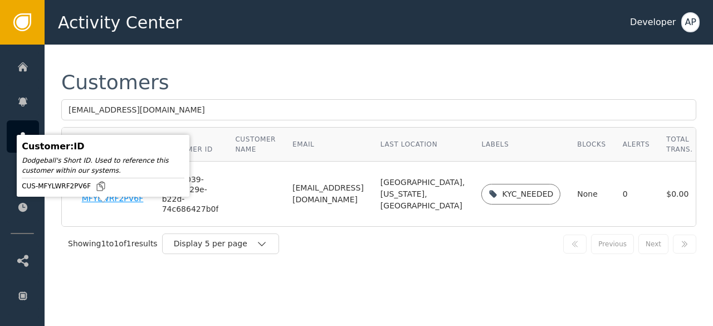
click at [91, 204] on div "CUS-MFYLWRF2PV6F" at bounding box center [114, 195] width 64 height 20
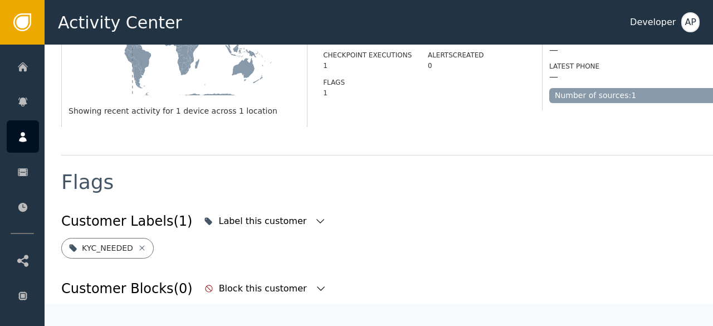
scroll to position [307, 0]
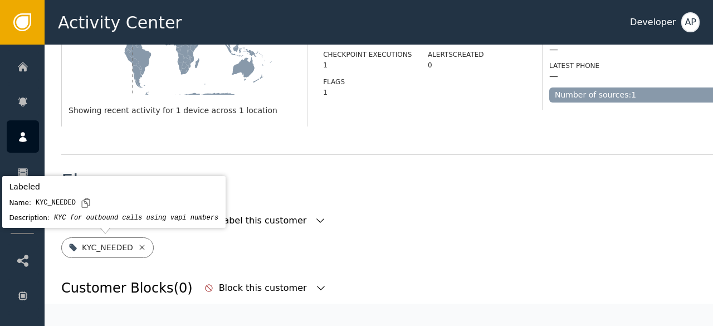
click at [139, 246] on icon at bounding box center [141, 247] width 5 height 5
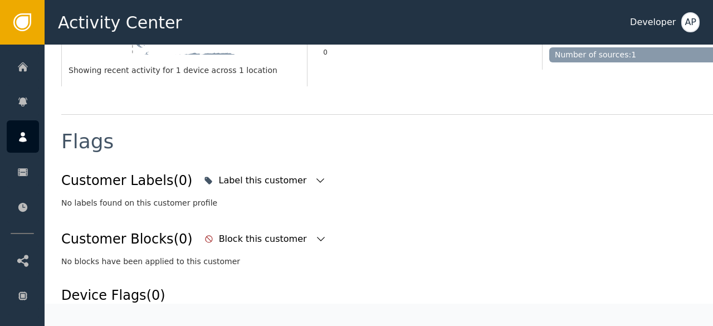
scroll to position [346, 0]
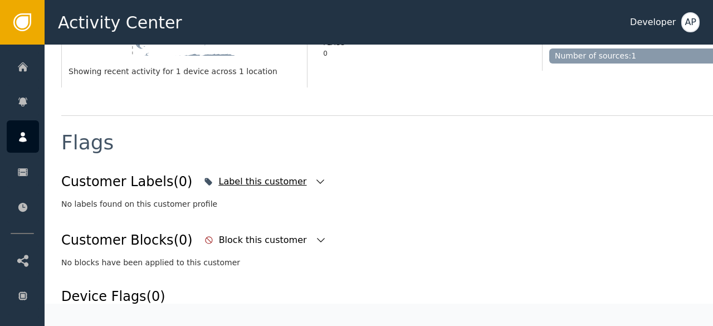
click at [315, 183] on icon "button" at bounding box center [320, 181] width 11 height 11
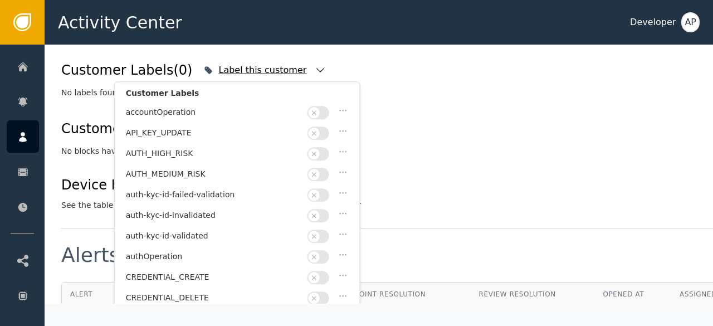
scroll to position [20, 0]
click at [328, 210] on button "button" at bounding box center [319, 216] width 22 height 13
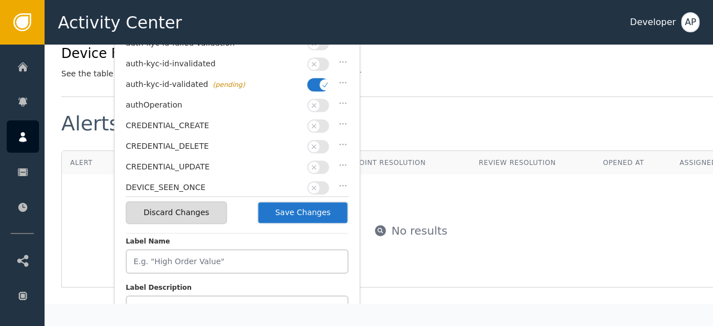
scroll to position [590, 0]
click at [299, 215] on button "Save Changes" at bounding box center [303, 212] width 91 height 23
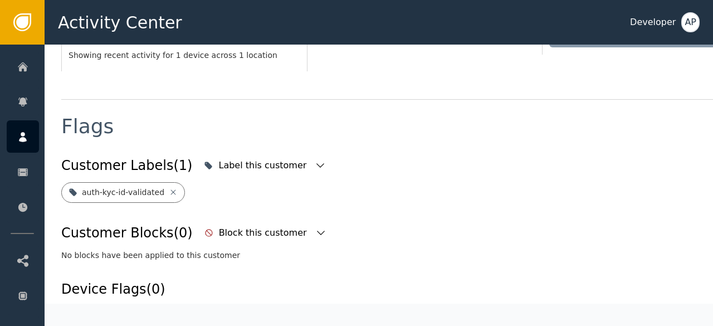
scroll to position [357, 0]
